Goal: Task Accomplishment & Management: Manage account settings

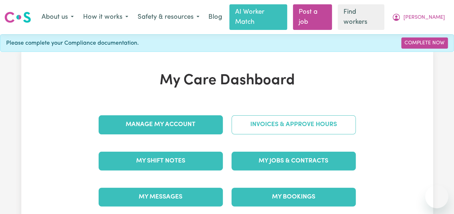
drag, startPoint x: 0, startPoint y: 0, endPoint x: 279, endPoint y: 118, distance: 302.4
click at [279, 118] on link "Invoices & Approve Hours" at bounding box center [293, 124] width 124 height 19
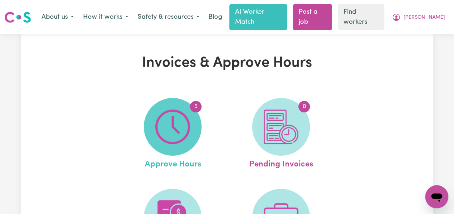
click at [165, 115] on img at bounding box center [172, 127] width 35 height 35
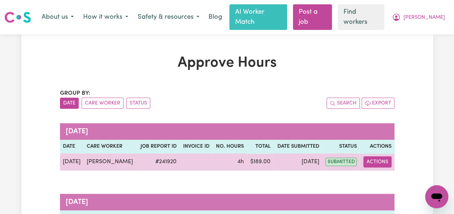
click at [382, 157] on button "Actions" at bounding box center [377, 162] width 28 height 11
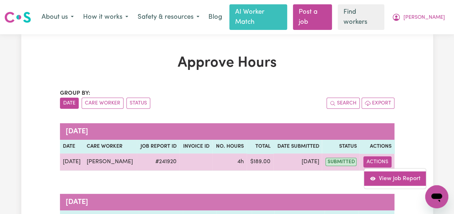
click at [395, 171] on link "View Job Report" at bounding box center [395, 178] width 62 height 14
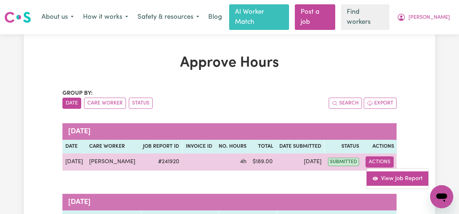
select select "pm"
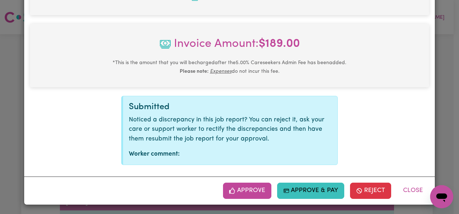
scroll to position [351, 0]
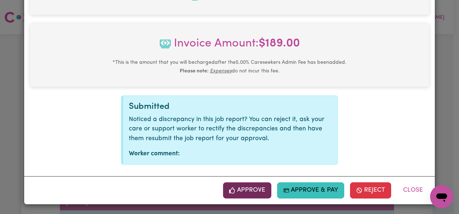
click at [246, 187] on button "Approve" at bounding box center [247, 191] width 48 height 16
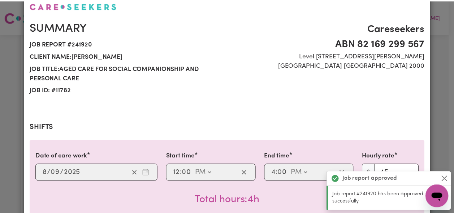
scroll to position [0, 0]
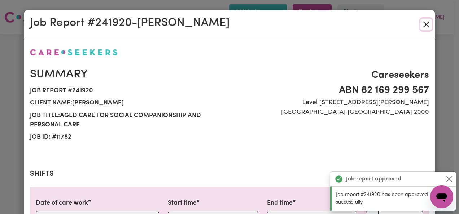
click at [424, 23] on button "Close" at bounding box center [426, 25] width 12 height 12
